Goal: Communication & Community: Ask a question

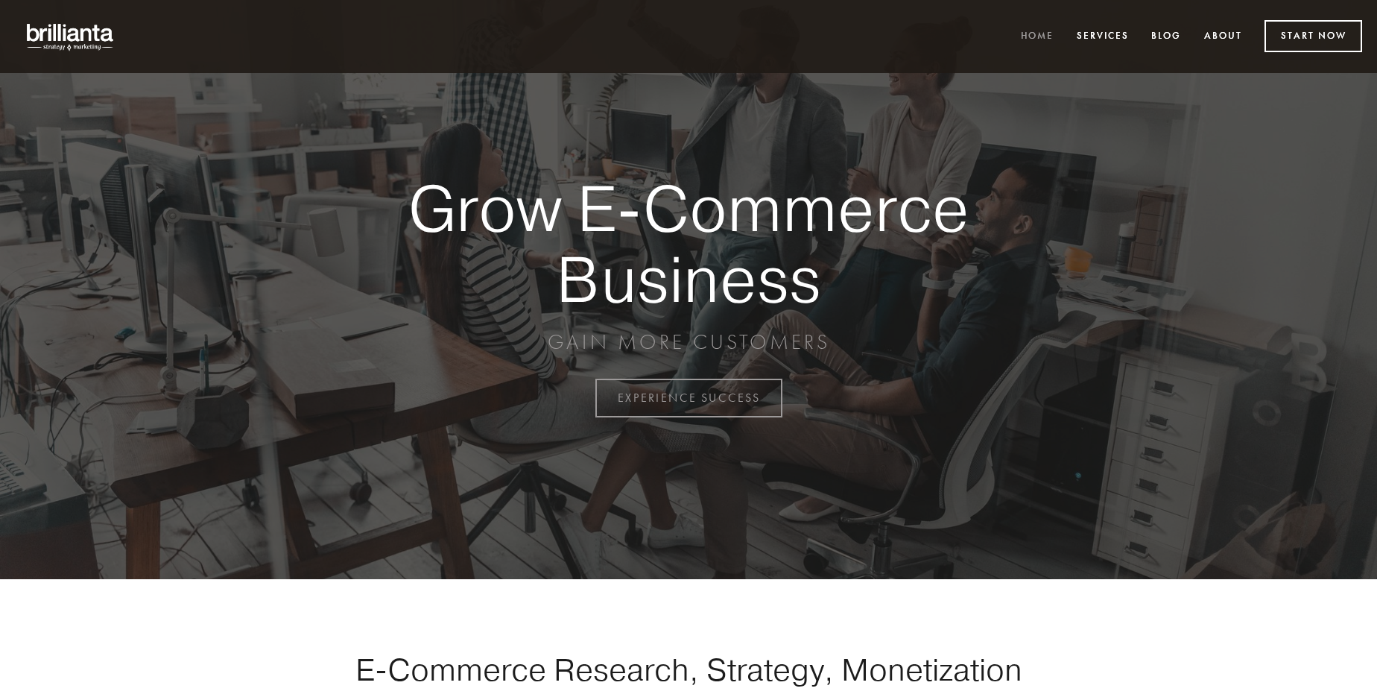
scroll to position [3907, 0]
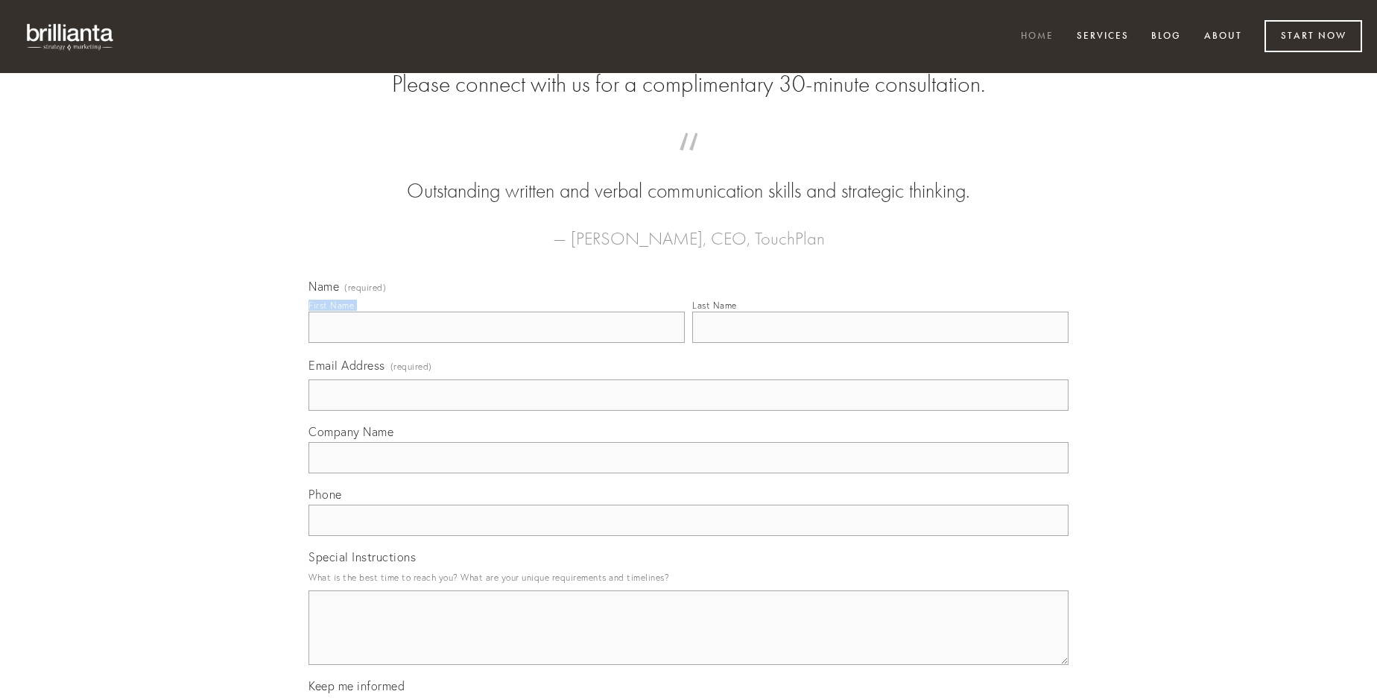
type input "[PERSON_NAME]"
click at [880, 343] on input "Last Name" at bounding box center [880, 327] width 376 height 31
type input "[PERSON_NAME]"
click at [689, 411] on input "Email Address (required)" at bounding box center [689, 394] width 760 height 31
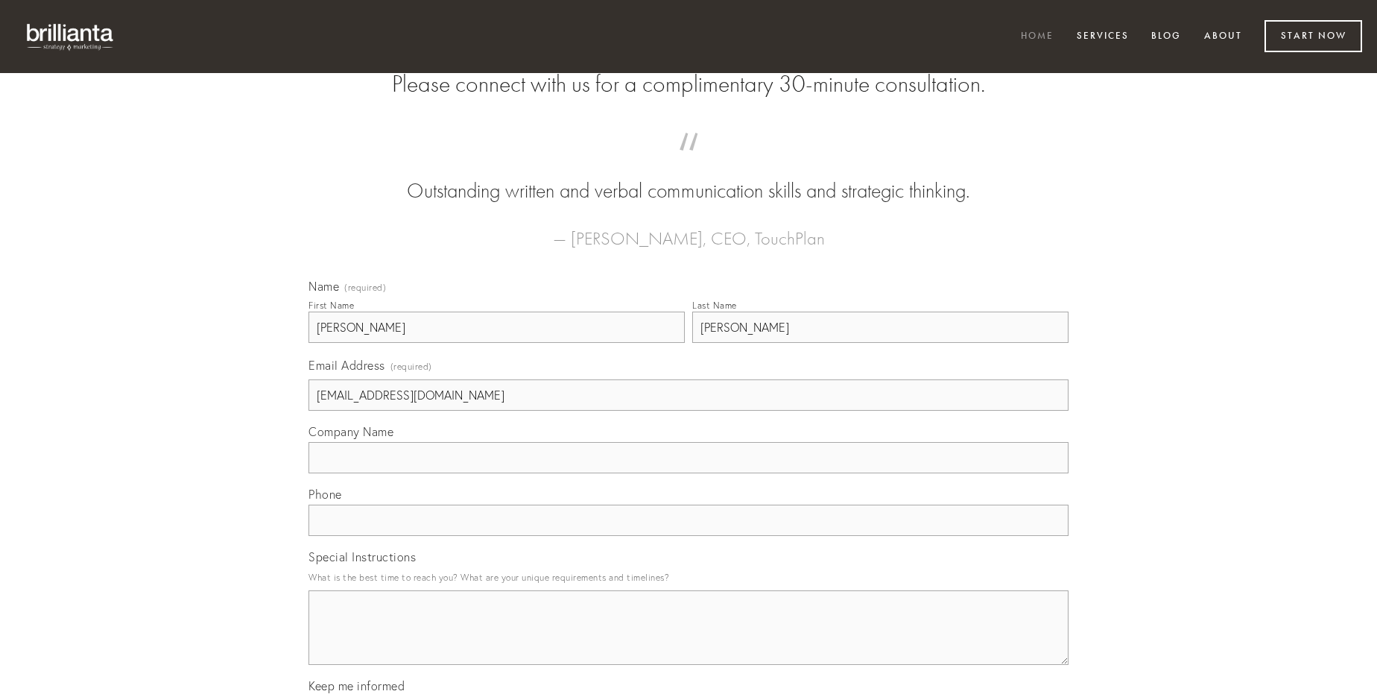
type input "[EMAIL_ADDRESS][DOMAIN_NAME]"
click at [689, 473] on input "Company Name" at bounding box center [689, 457] width 760 height 31
type input "comes"
click at [689, 536] on input "text" at bounding box center [689, 520] width 760 height 31
click at [689, 641] on textarea "Special Instructions" at bounding box center [689, 627] width 760 height 75
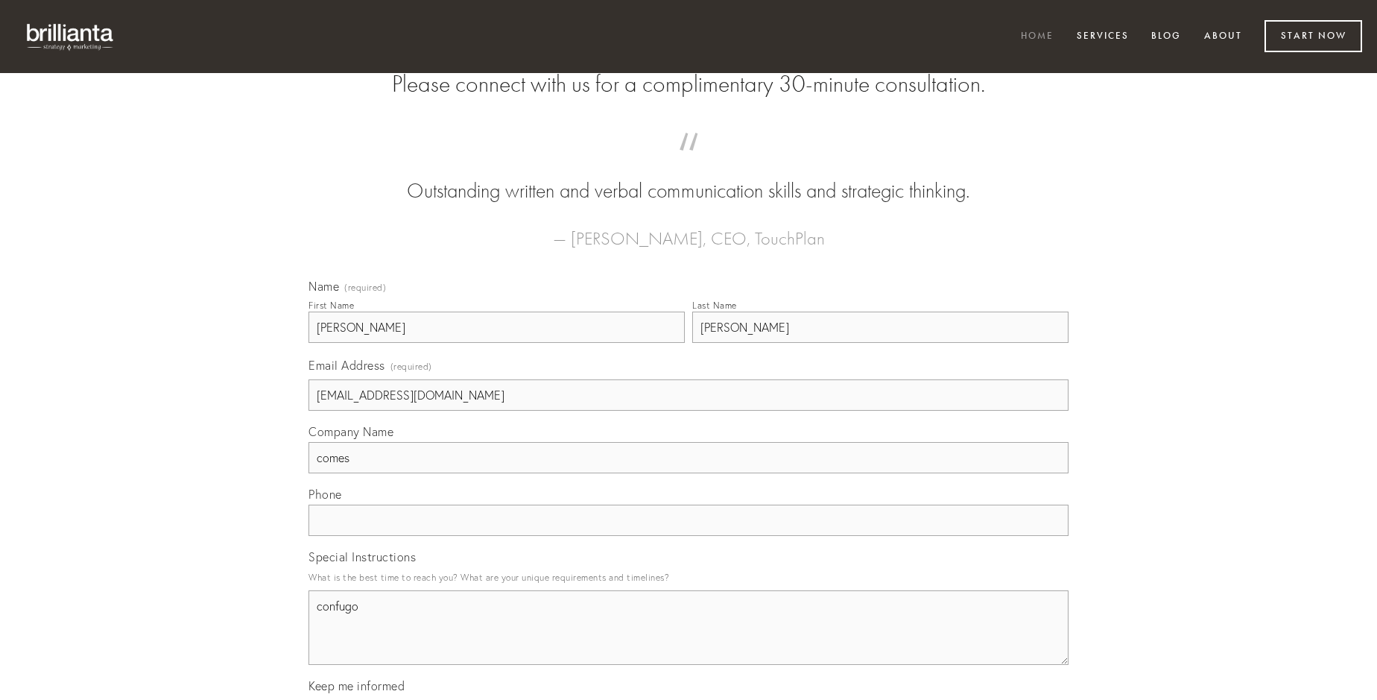
type textarea "confugo"
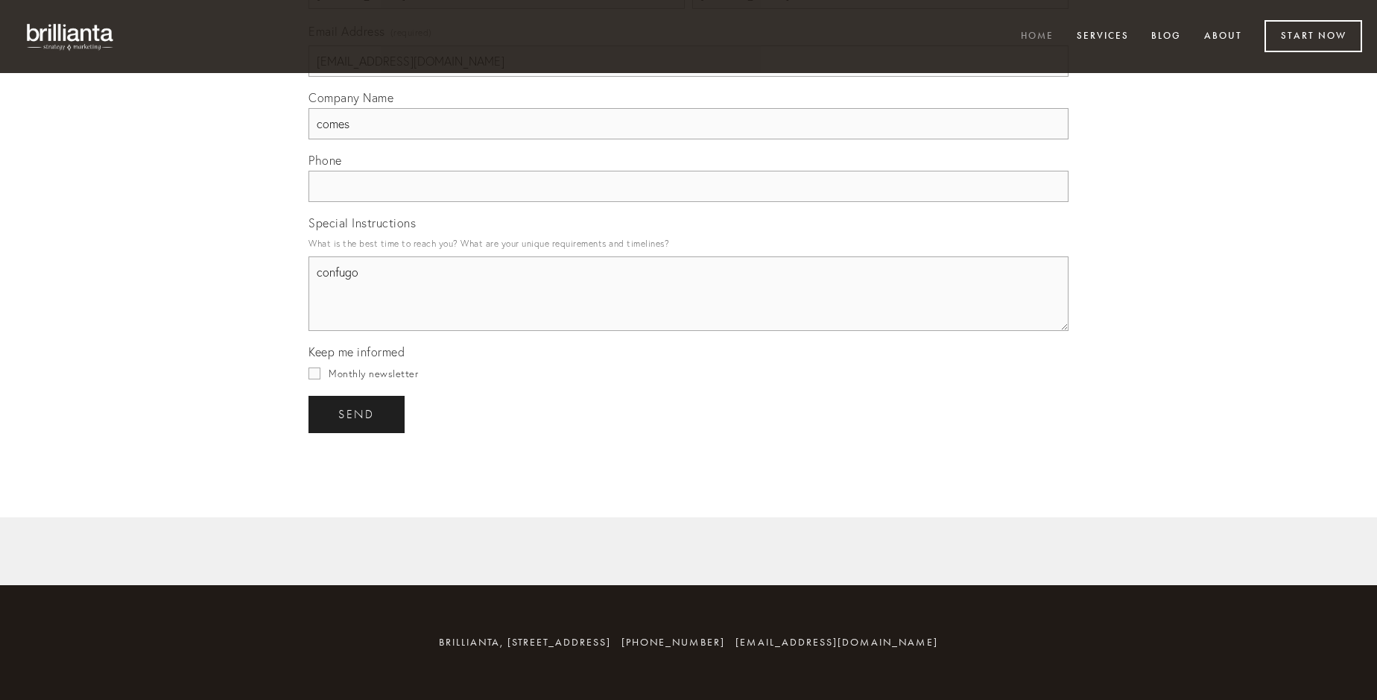
click at [358, 414] on span "send" at bounding box center [356, 414] width 37 height 13
